Goal: Task Accomplishment & Management: Use online tool/utility

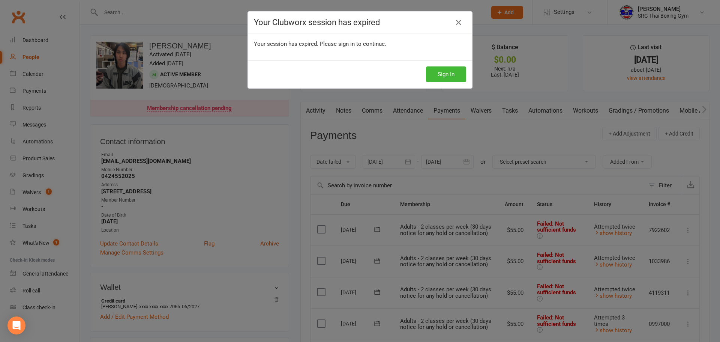
click at [435, 83] on div "Sign In" at bounding box center [360, 74] width 224 height 28
click at [435, 78] on button "Sign In" at bounding box center [446, 74] width 40 height 16
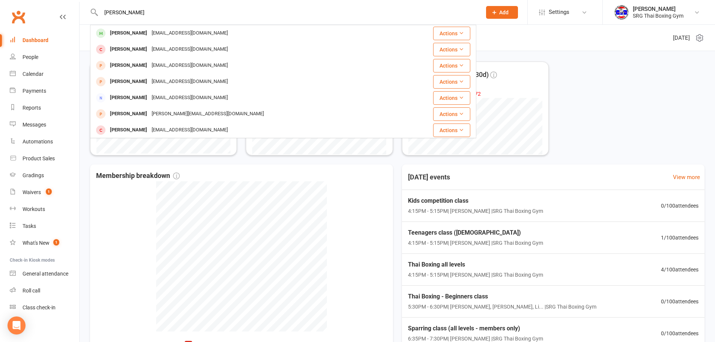
type input "[PERSON_NAME]"
click at [162, 24] on div "[PERSON_NAME] [PERSON_NAME] [EMAIL_ADDRESS][DOMAIN_NAME] Actions [PERSON_NAME] …" at bounding box center [357, 12] width 715 height 25
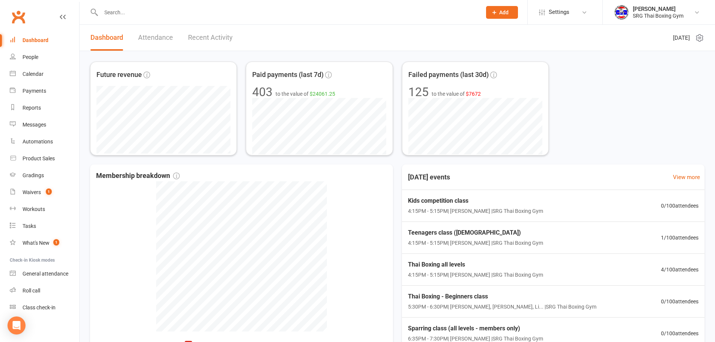
click at [156, 13] on input "text" at bounding box center [287, 12] width 377 height 11
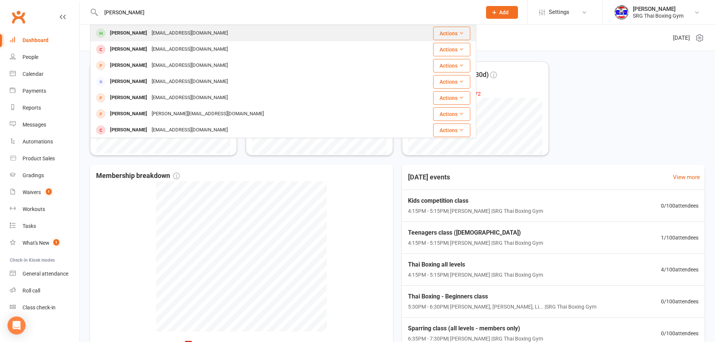
type input "daniel na"
click at [168, 26] on div "Daniel Nairne daniel_nairne90@outlook.com" at bounding box center [246, 33] width 310 height 15
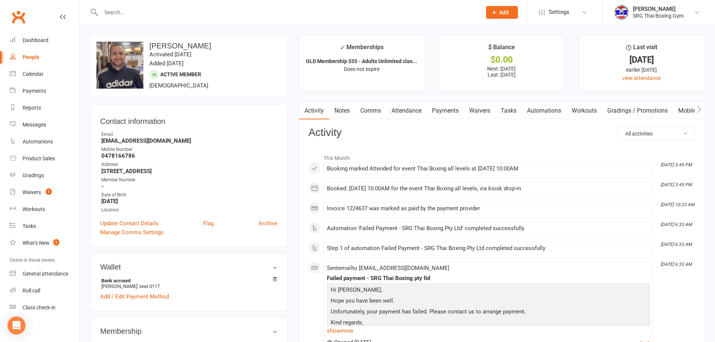
click at [485, 107] on link "Waivers" at bounding box center [480, 110] width 32 height 17
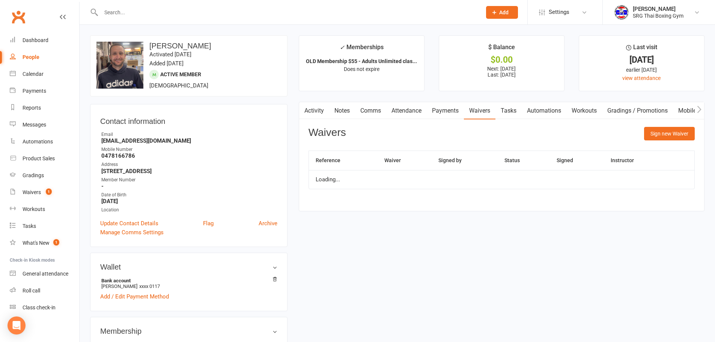
click at [440, 107] on link "Payments" at bounding box center [445, 110] width 37 height 17
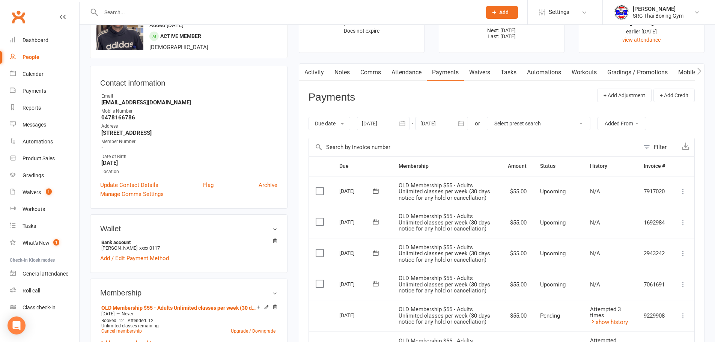
scroll to position [225, 0]
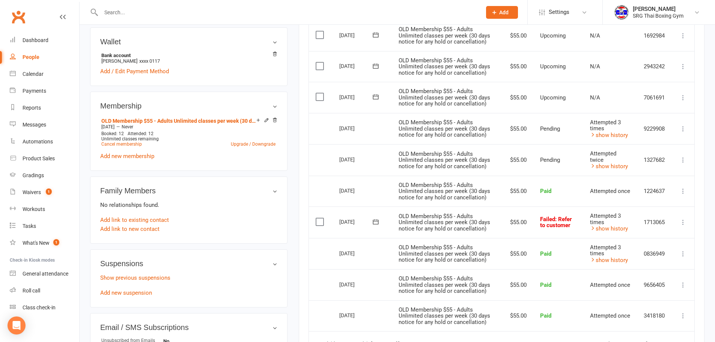
click at [199, 9] on input "text" at bounding box center [287, 12] width 377 height 11
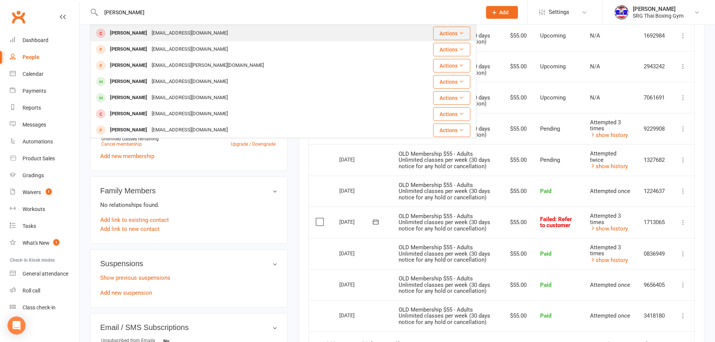
type input "alex john"
click at [132, 34] on div "Alex JOHNSON" at bounding box center [129, 33] width 42 height 11
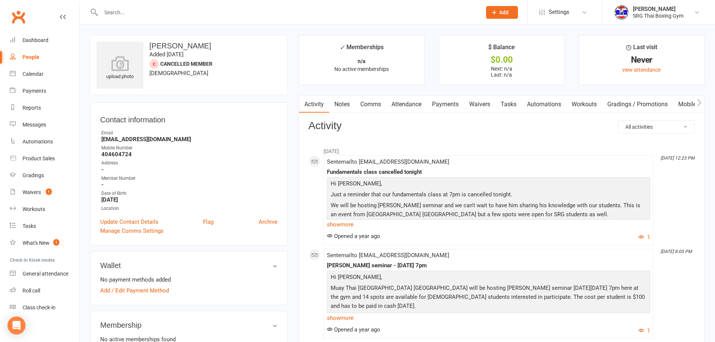
click at [447, 105] on link "Payments" at bounding box center [445, 104] width 37 height 17
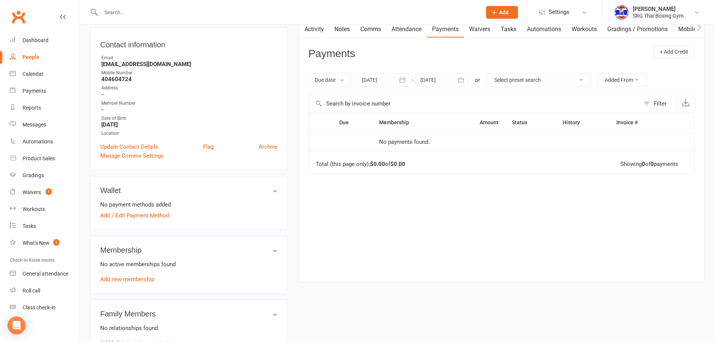
scroll to position [38, 0]
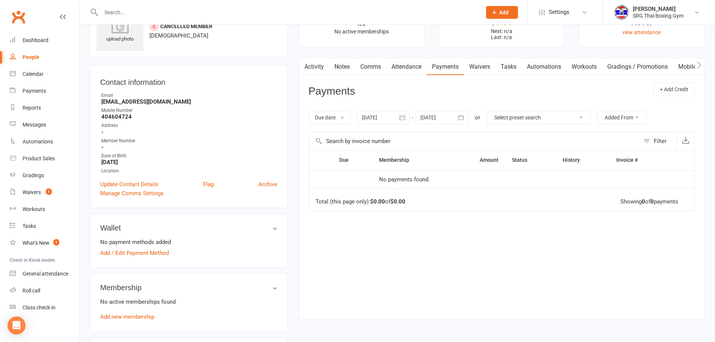
click at [406, 117] on icon "button" at bounding box center [402, 118] width 8 height 8
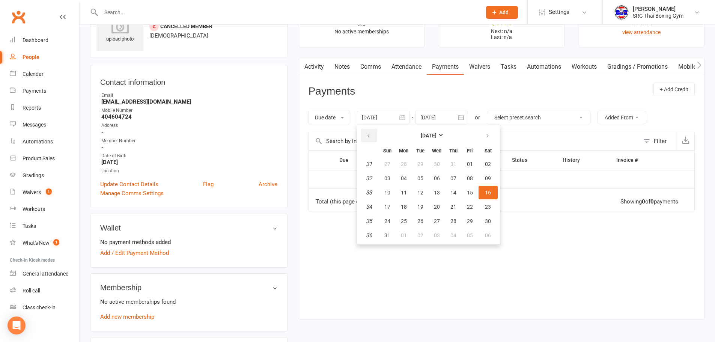
click at [369, 134] on icon "button" at bounding box center [368, 136] width 5 height 6
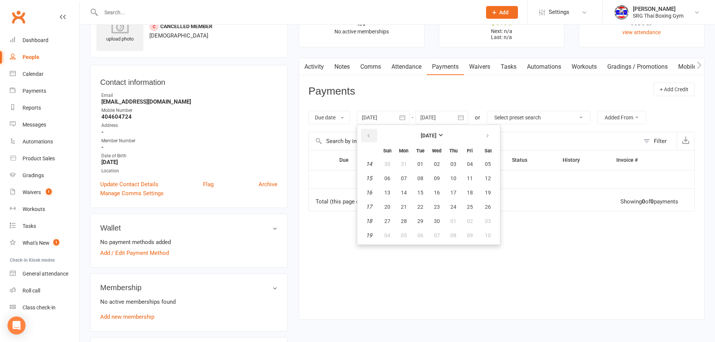
click at [369, 134] on icon "button" at bounding box center [368, 136] width 5 height 6
click at [439, 165] on span "01" at bounding box center [437, 164] width 6 height 6
type input "01 Jan 2025"
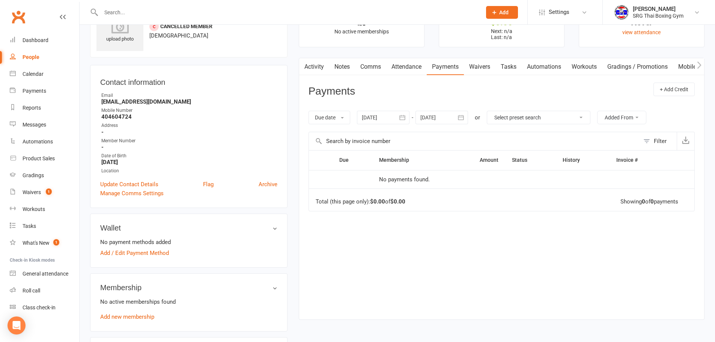
scroll to position [0, 0]
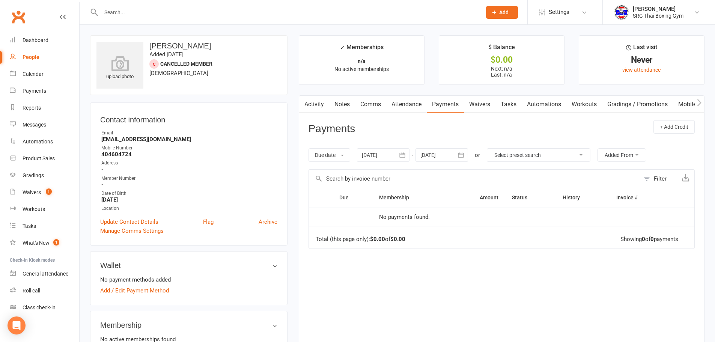
click at [184, 15] on input "text" at bounding box center [287, 12] width 377 height 11
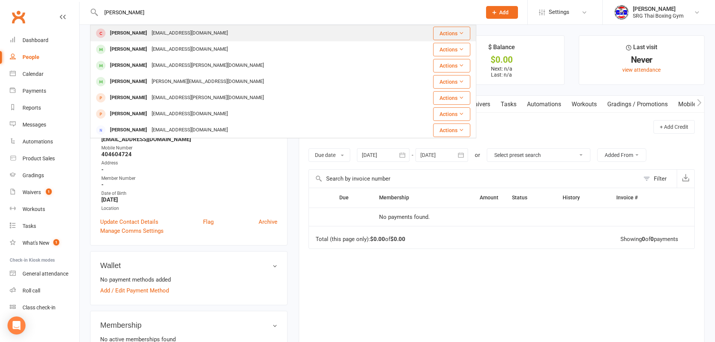
type input "alex johnson"
click at [116, 30] on div "Alex JOHNSON" at bounding box center [129, 33] width 42 height 11
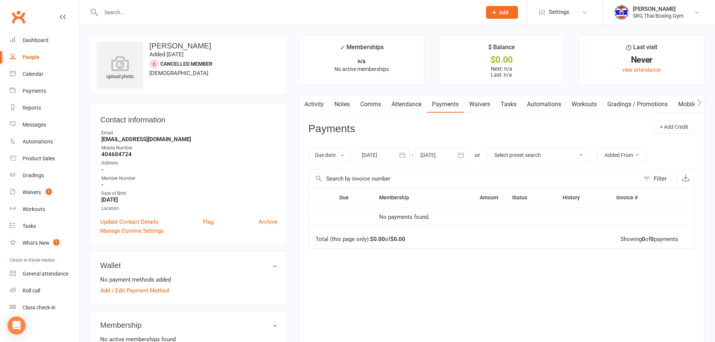
click at [408, 153] on button "button" at bounding box center [403, 155] width 14 height 14
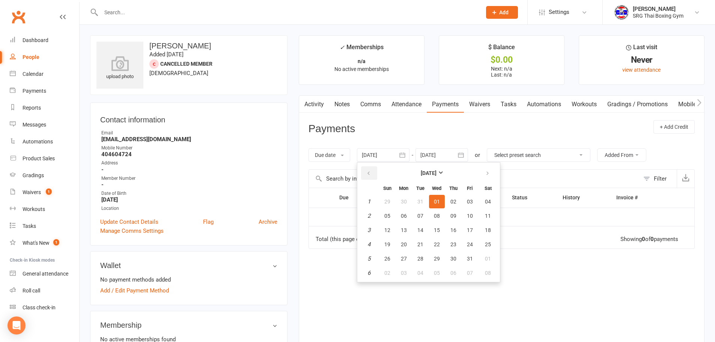
click at [373, 173] on button "button" at bounding box center [369, 173] width 16 height 14
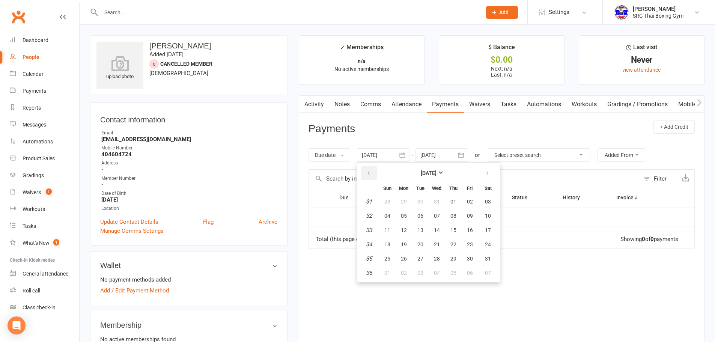
click at [373, 173] on button "button" at bounding box center [369, 173] width 16 height 14
click at [487, 200] on span "01" at bounding box center [488, 201] width 6 height 6
type input "01 Jun 2024"
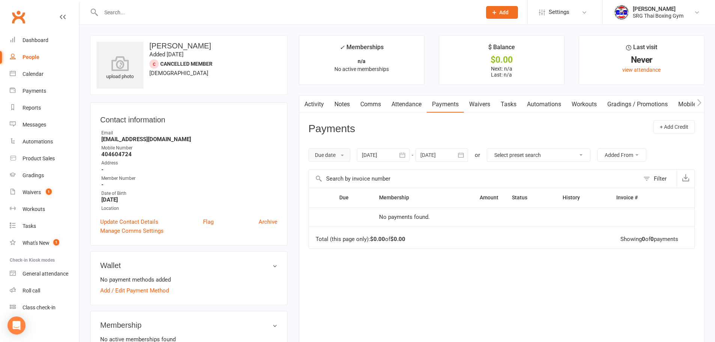
click at [334, 152] on button "Due date" at bounding box center [329, 155] width 42 height 14
click at [335, 199] on link "Date failed" at bounding box center [346, 201] width 74 height 15
click at [337, 155] on button "Date failed" at bounding box center [331, 155] width 46 height 14
click at [335, 187] on link "Date paid" at bounding box center [346, 186] width 74 height 15
click at [36, 39] on div "Dashboard" at bounding box center [36, 40] width 26 height 6
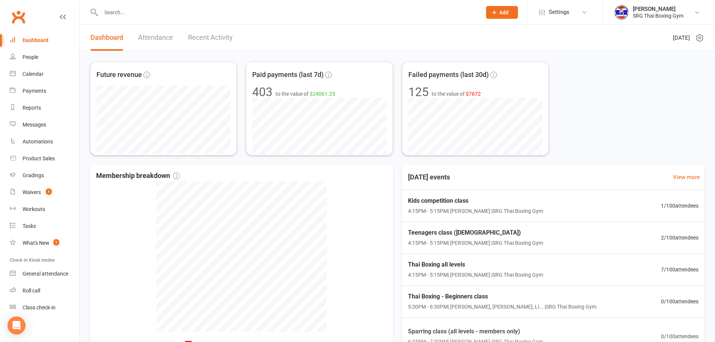
click at [128, 12] on input "text" at bounding box center [287, 12] width 377 height 11
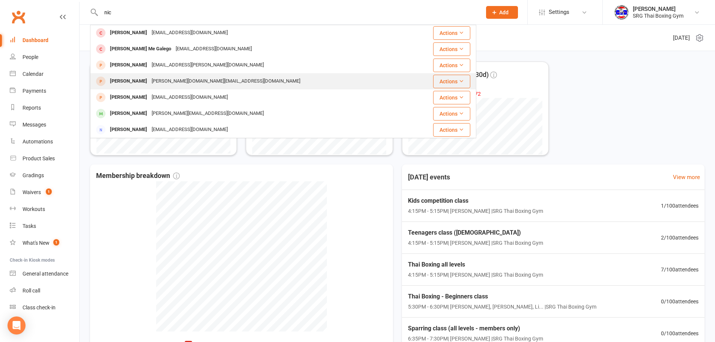
scroll to position [38, 0]
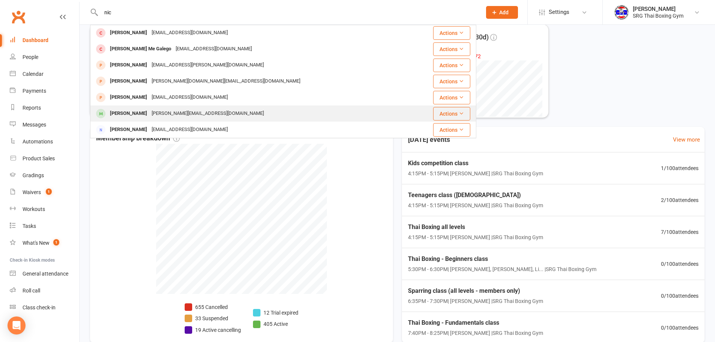
type input "nic"
click at [128, 113] on div "nicholas alexiou" at bounding box center [129, 113] width 42 height 11
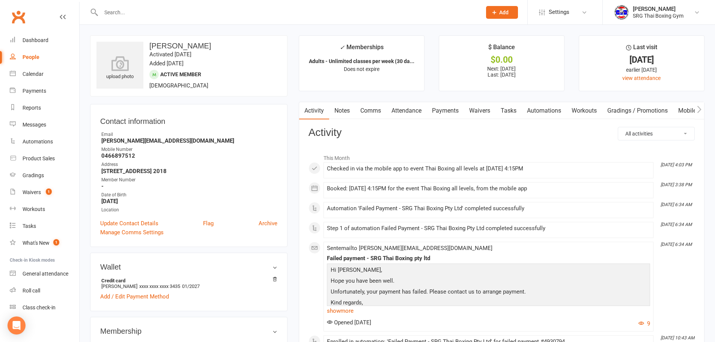
click at [448, 110] on link "Payments" at bounding box center [445, 110] width 37 height 17
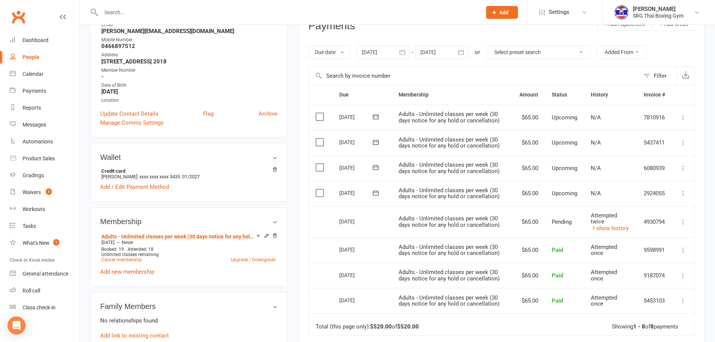
scroll to position [113, 0]
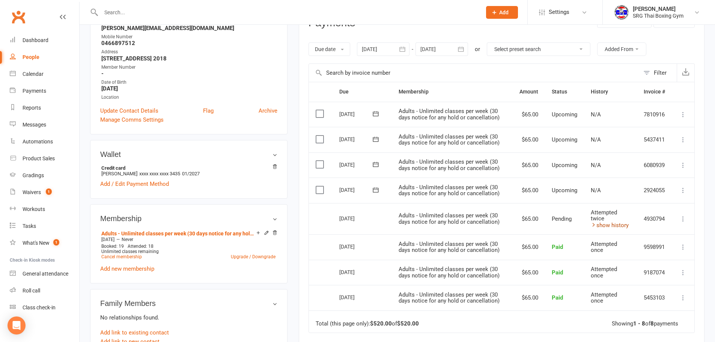
click at [612, 226] on link "show history" at bounding box center [610, 225] width 38 height 7
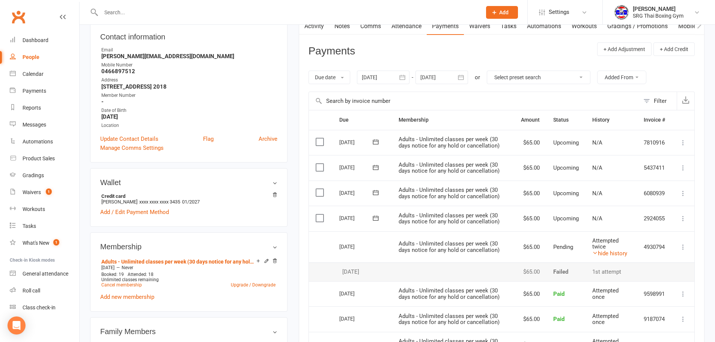
scroll to position [0, 0]
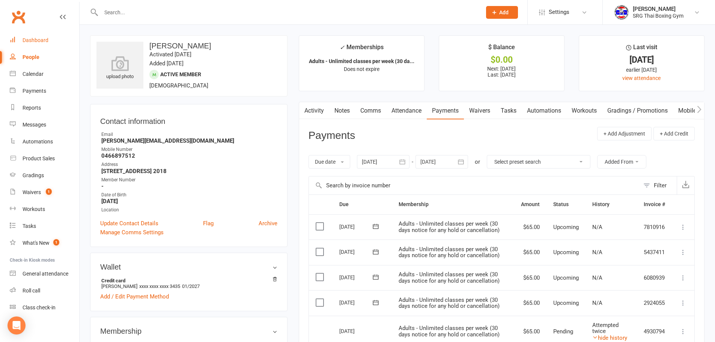
click at [26, 41] on div "Dashboard" at bounding box center [36, 40] width 26 height 6
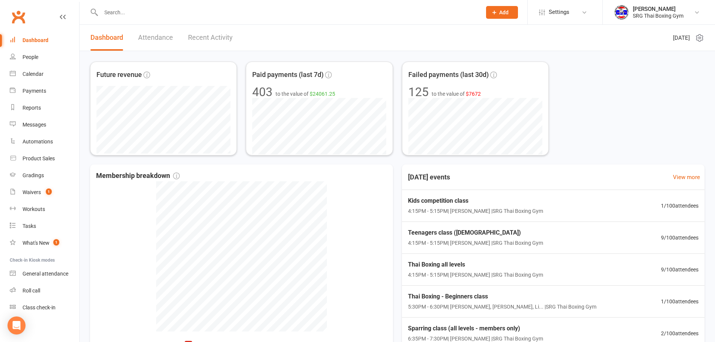
click at [150, 12] on input "text" at bounding box center [287, 12] width 377 height 11
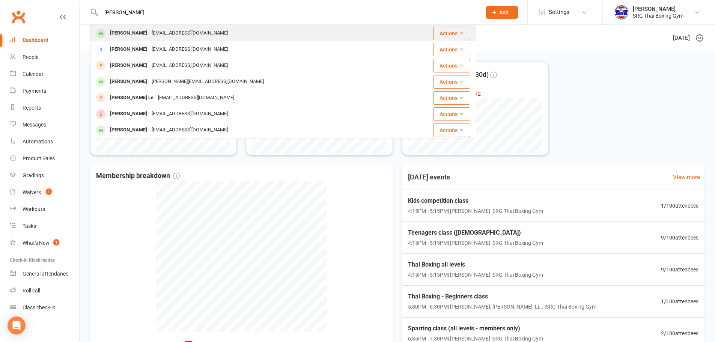
type input "liem"
click at [124, 35] on div "Kelvin Liem" at bounding box center [129, 33] width 42 height 11
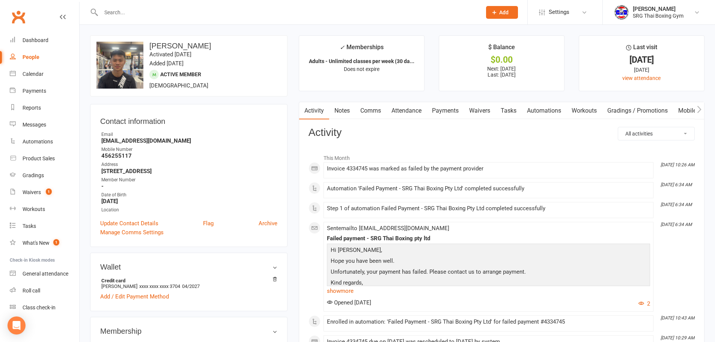
click at [451, 110] on link "Payments" at bounding box center [445, 110] width 37 height 17
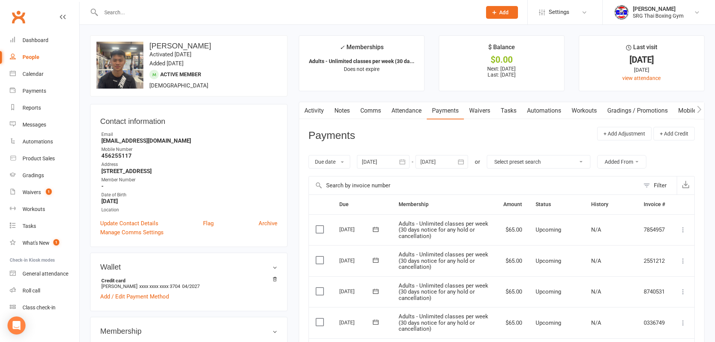
click at [476, 107] on link "Waivers" at bounding box center [480, 110] width 32 height 17
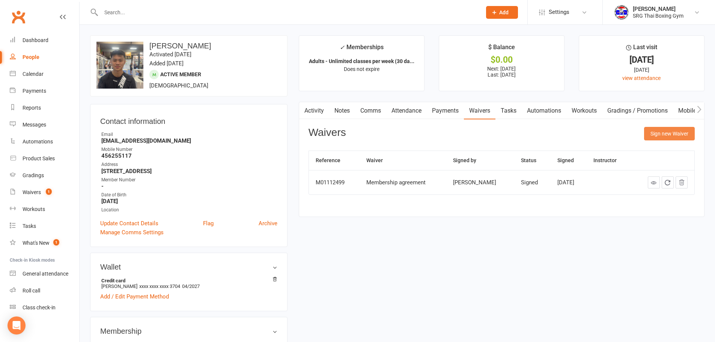
click at [672, 129] on button "Sign new Waiver" at bounding box center [669, 134] width 51 height 14
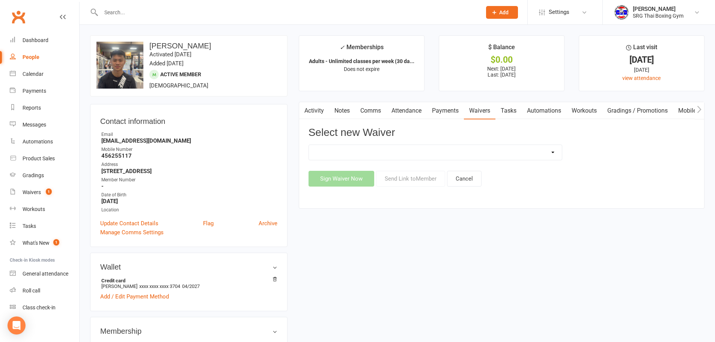
click at [392, 152] on select "Membership agreement Membership cancellation form Membership hold form New paym…" at bounding box center [435, 152] width 253 height 15
select select "12440"
click at [309, 145] on select "Membership agreement Membership cancellation form Membership hold form New paym…" at bounding box center [435, 152] width 253 height 15
click at [426, 178] on button "Send Link to Member" at bounding box center [410, 179] width 69 height 16
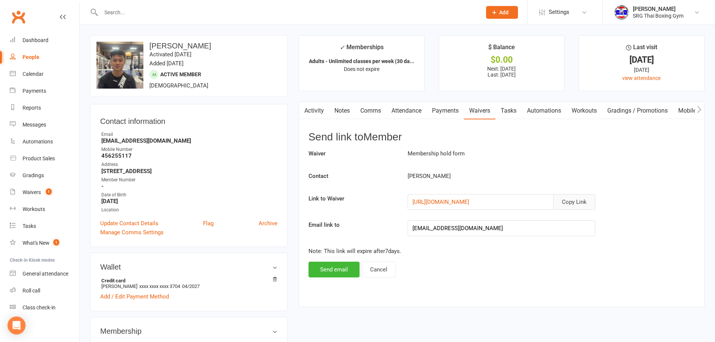
click at [579, 202] on button "Copy Link" at bounding box center [574, 202] width 42 height 16
click at [42, 41] on div "Dashboard" at bounding box center [36, 40] width 26 height 6
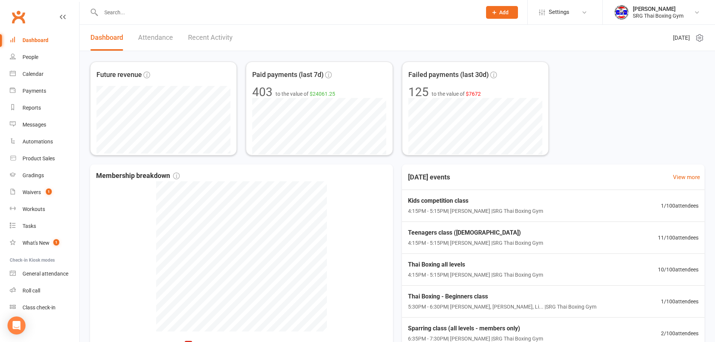
click at [221, 40] on link "Recent Activity" at bounding box center [210, 38] width 45 height 26
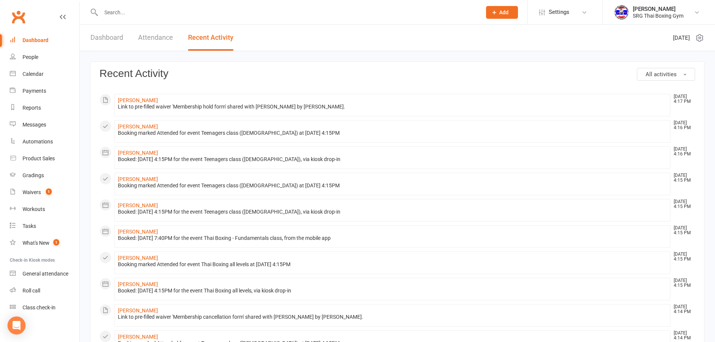
click at [110, 38] on link "Dashboard" at bounding box center [106, 38] width 33 height 26
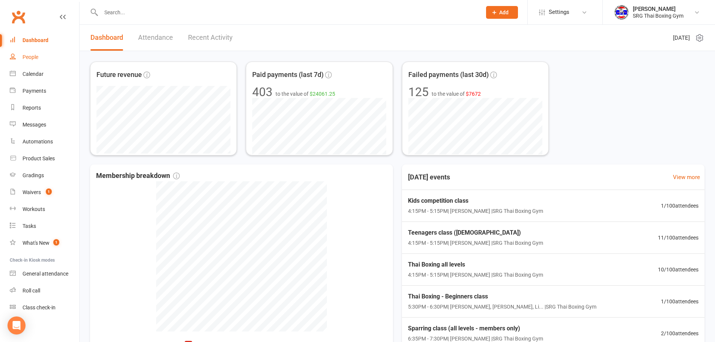
click at [33, 55] on div "People" at bounding box center [31, 57] width 16 height 6
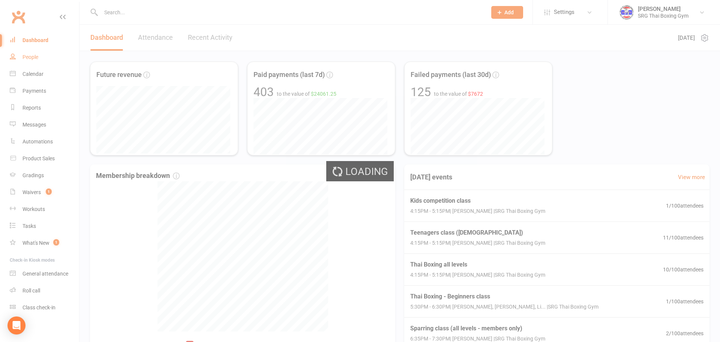
select select "100"
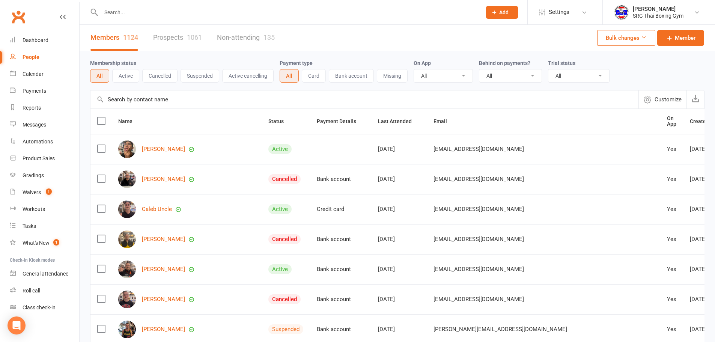
click at [122, 73] on button "Active" at bounding box center [125, 76] width 27 height 14
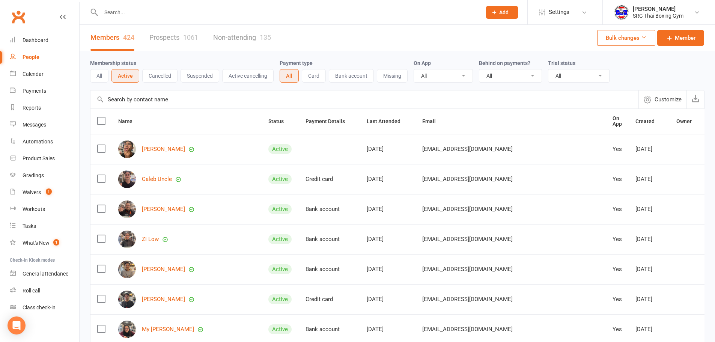
click at [200, 78] on button "Suspended" at bounding box center [199, 76] width 39 height 14
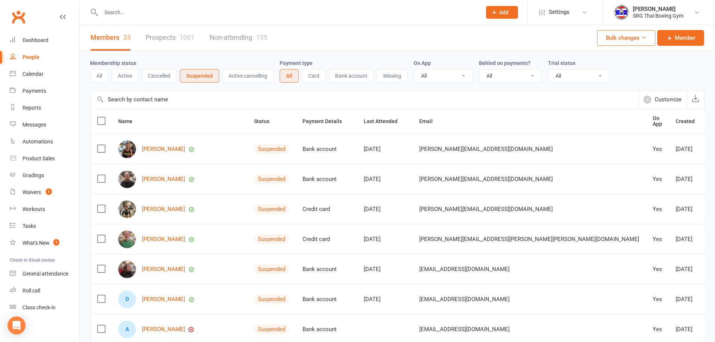
click at [132, 79] on button "Active" at bounding box center [124, 76] width 27 height 14
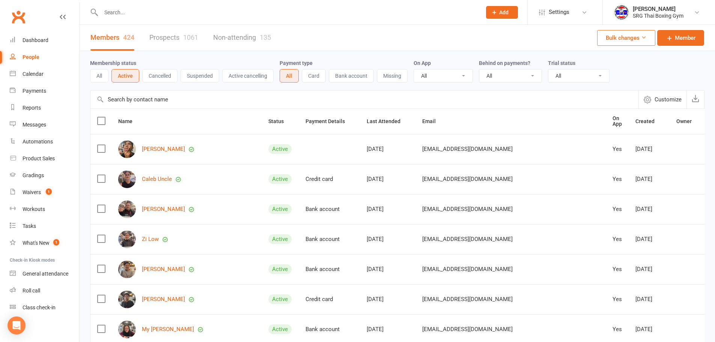
click at [185, 78] on button "Suspended" at bounding box center [199, 76] width 39 height 14
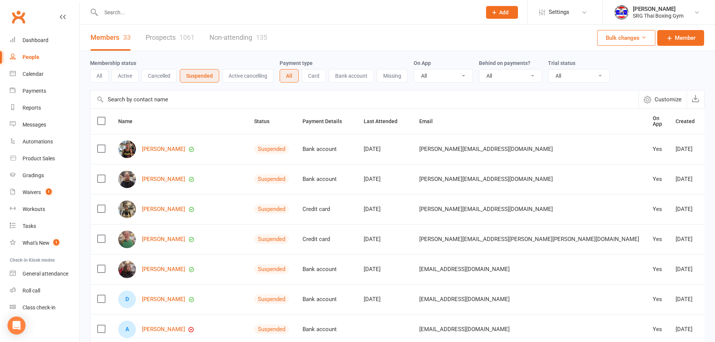
click at [251, 77] on button "Active cancelling" at bounding box center [247, 76] width 51 height 14
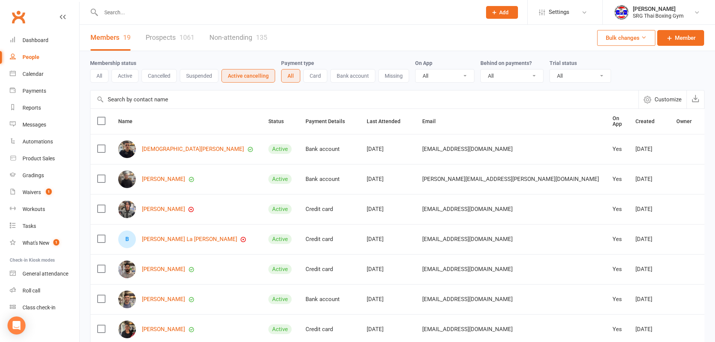
click at [201, 77] on button "Suspended" at bounding box center [199, 76] width 39 height 14
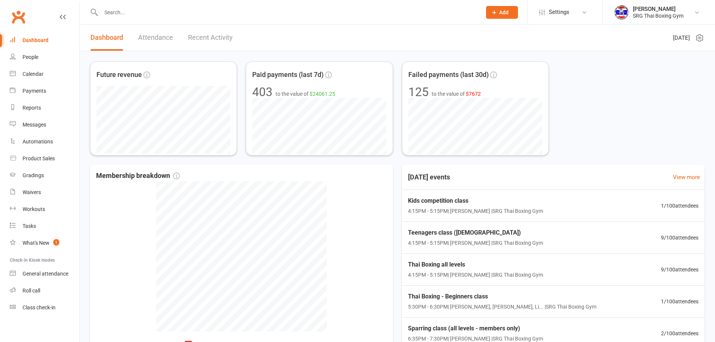
click at [122, 9] on input "text" at bounding box center [287, 12] width 377 height 11
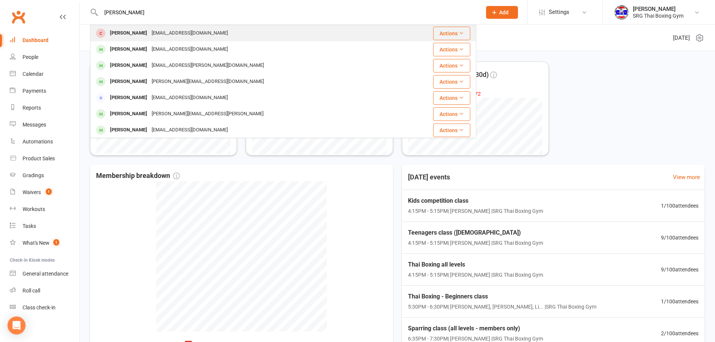
type input "johnson"
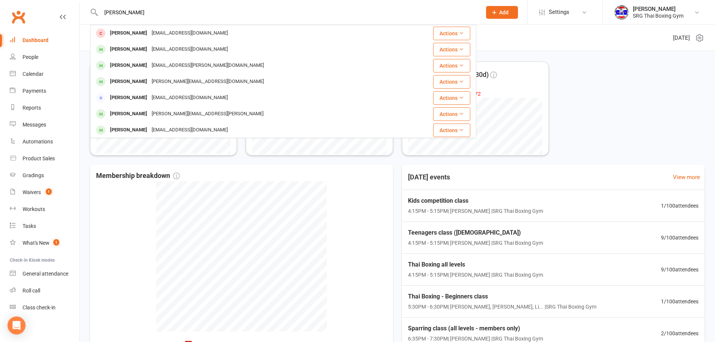
click at [125, 33] on div "Alex JOHNSON" at bounding box center [129, 33] width 42 height 11
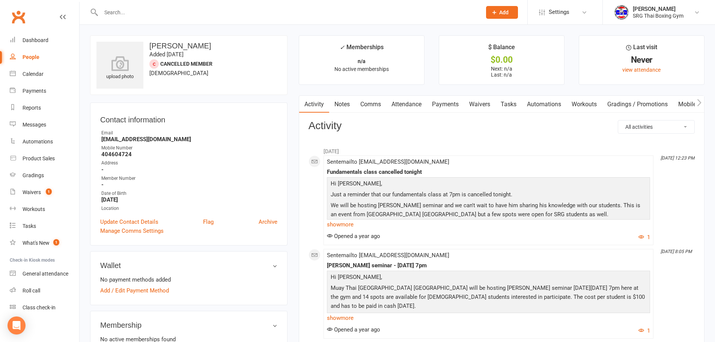
click at [479, 104] on link "Waivers" at bounding box center [480, 104] width 32 height 17
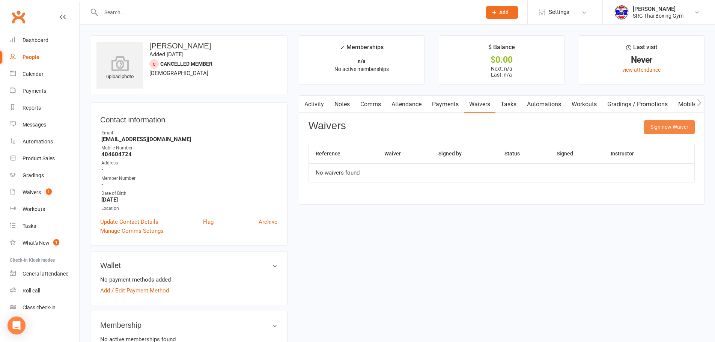
click at [671, 128] on button "Sign new Waiver" at bounding box center [669, 127] width 51 height 14
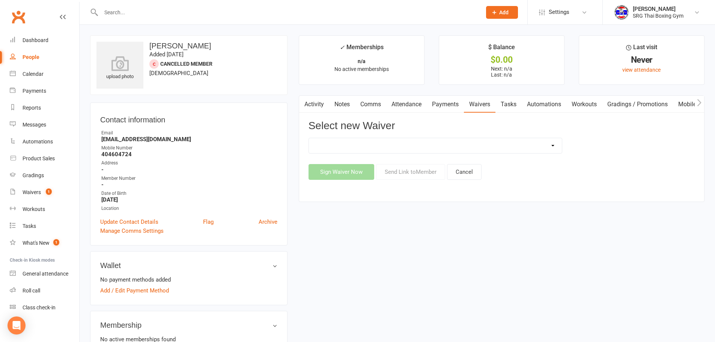
click at [349, 144] on select "Membership agreement Membership cancellation form Membership hold form New paym…" at bounding box center [435, 145] width 253 height 15
select select "12441"
click at [309, 138] on select "Membership agreement Membership cancellation form Membership hold form New paym…" at bounding box center [435, 145] width 253 height 15
click at [405, 173] on button "Send Link to Member" at bounding box center [410, 172] width 69 height 16
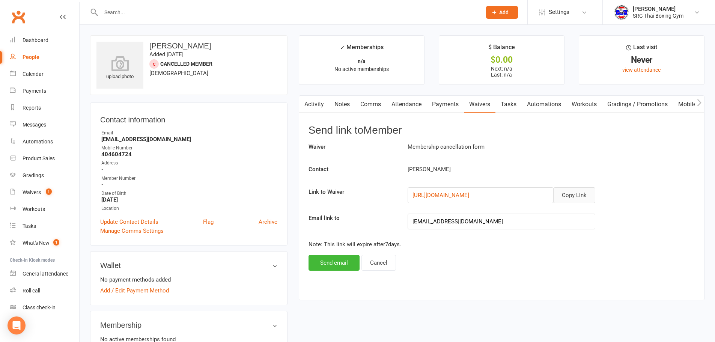
click at [578, 194] on button "Copy Link" at bounding box center [574, 195] width 42 height 16
